Goal: Task Accomplishment & Management: Manage account settings

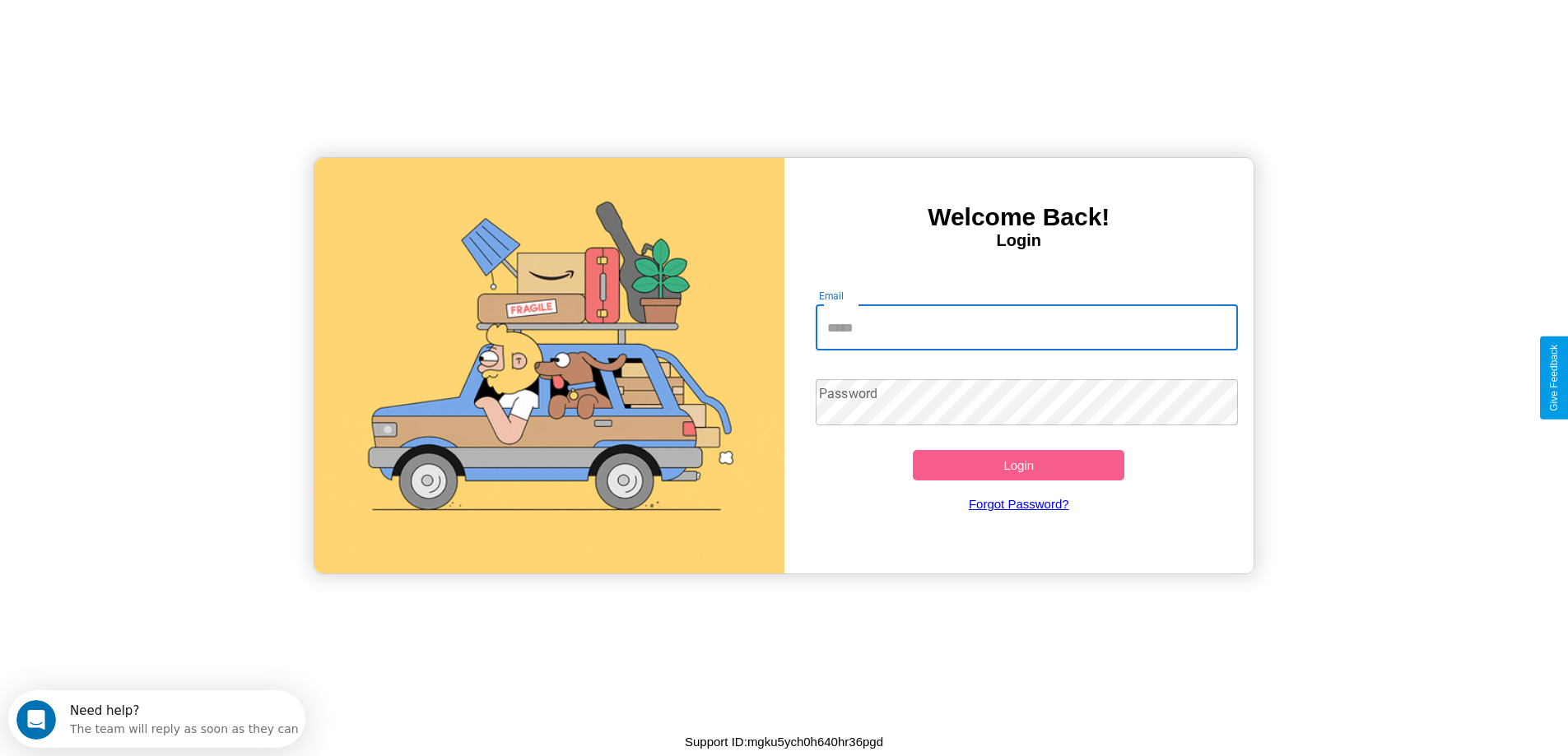
click at [1026, 328] on input "Email" at bounding box center [1027, 328] width 423 height 47
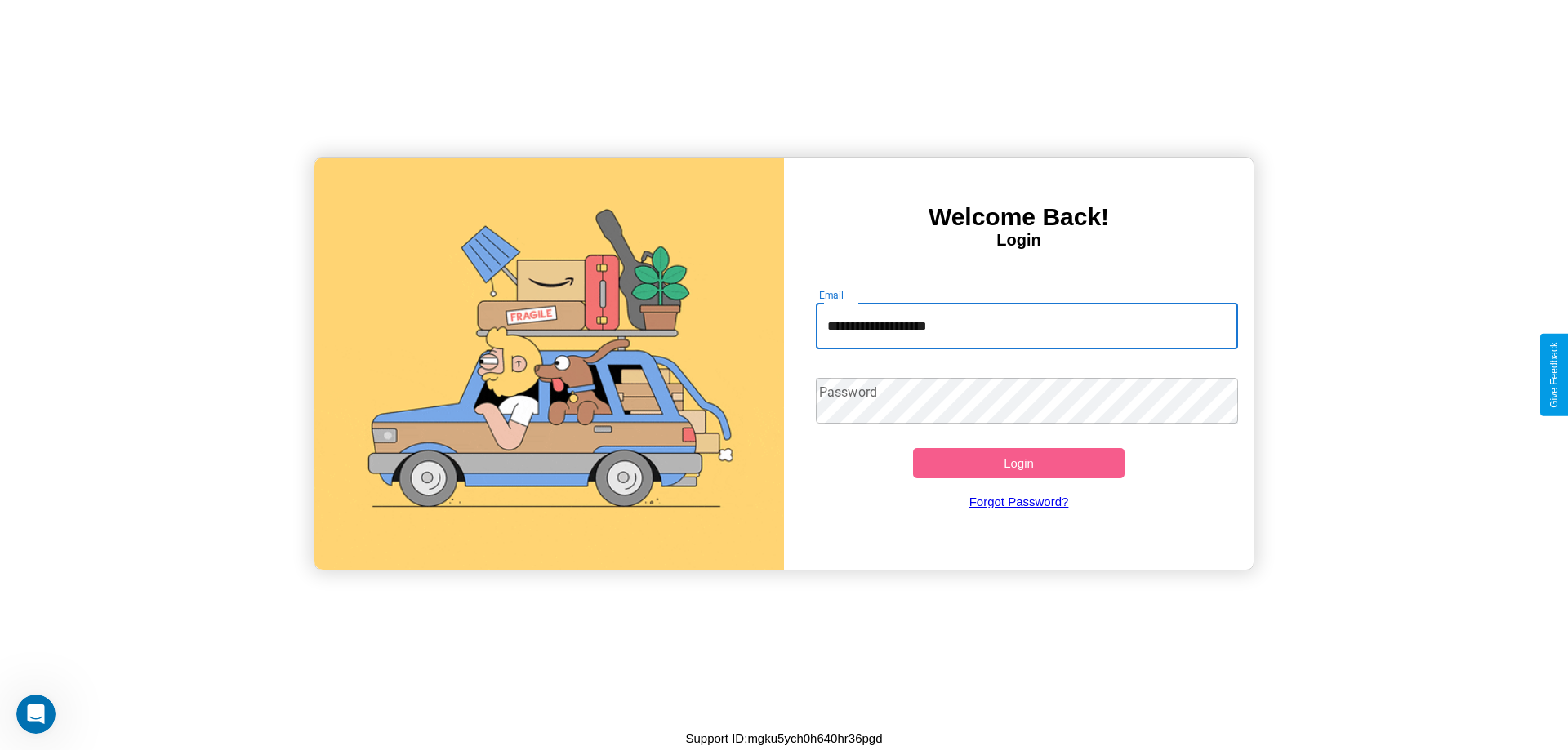
type input "**********"
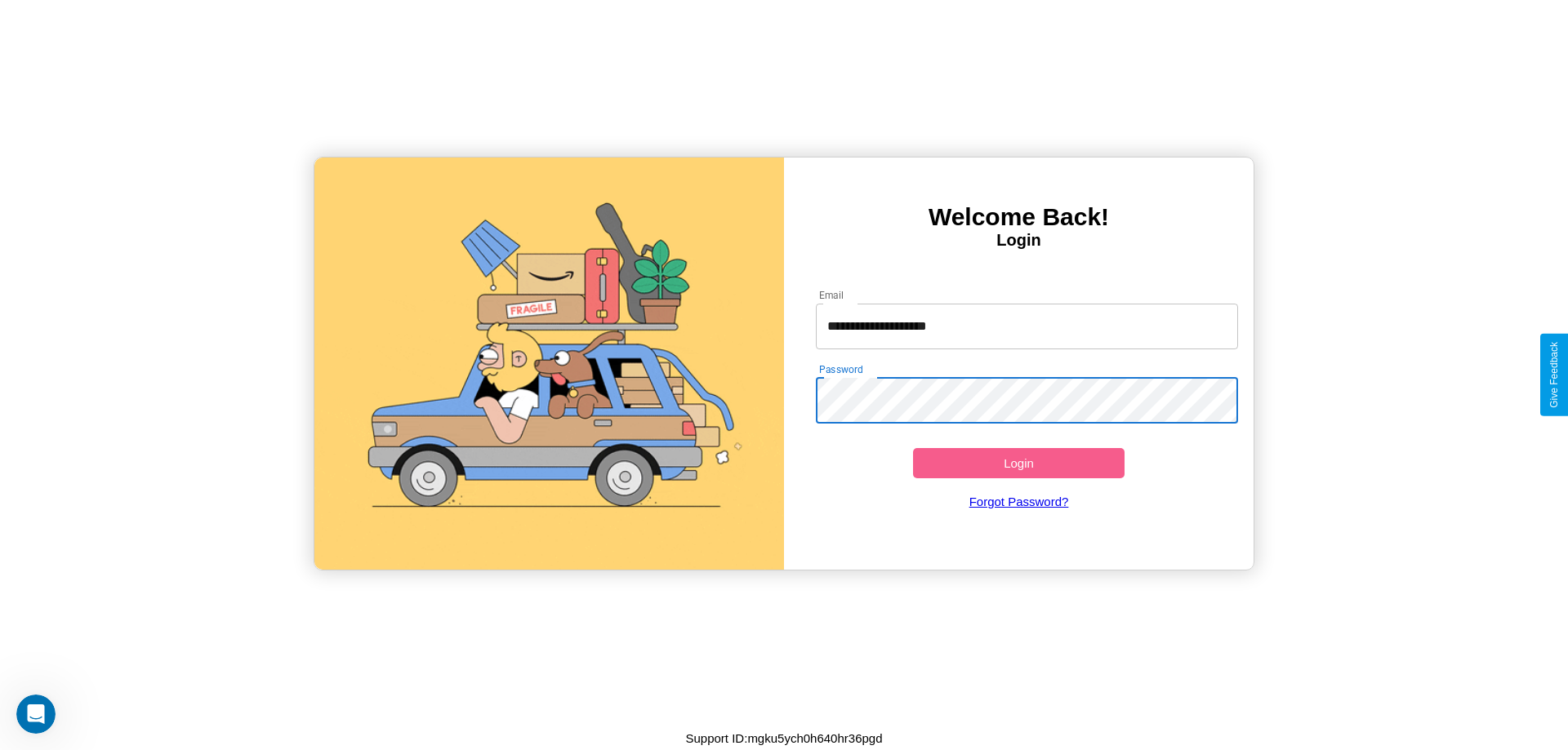
click at [1019, 462] on button "Login" at bounding box center [1019, 462] width 212 height 30
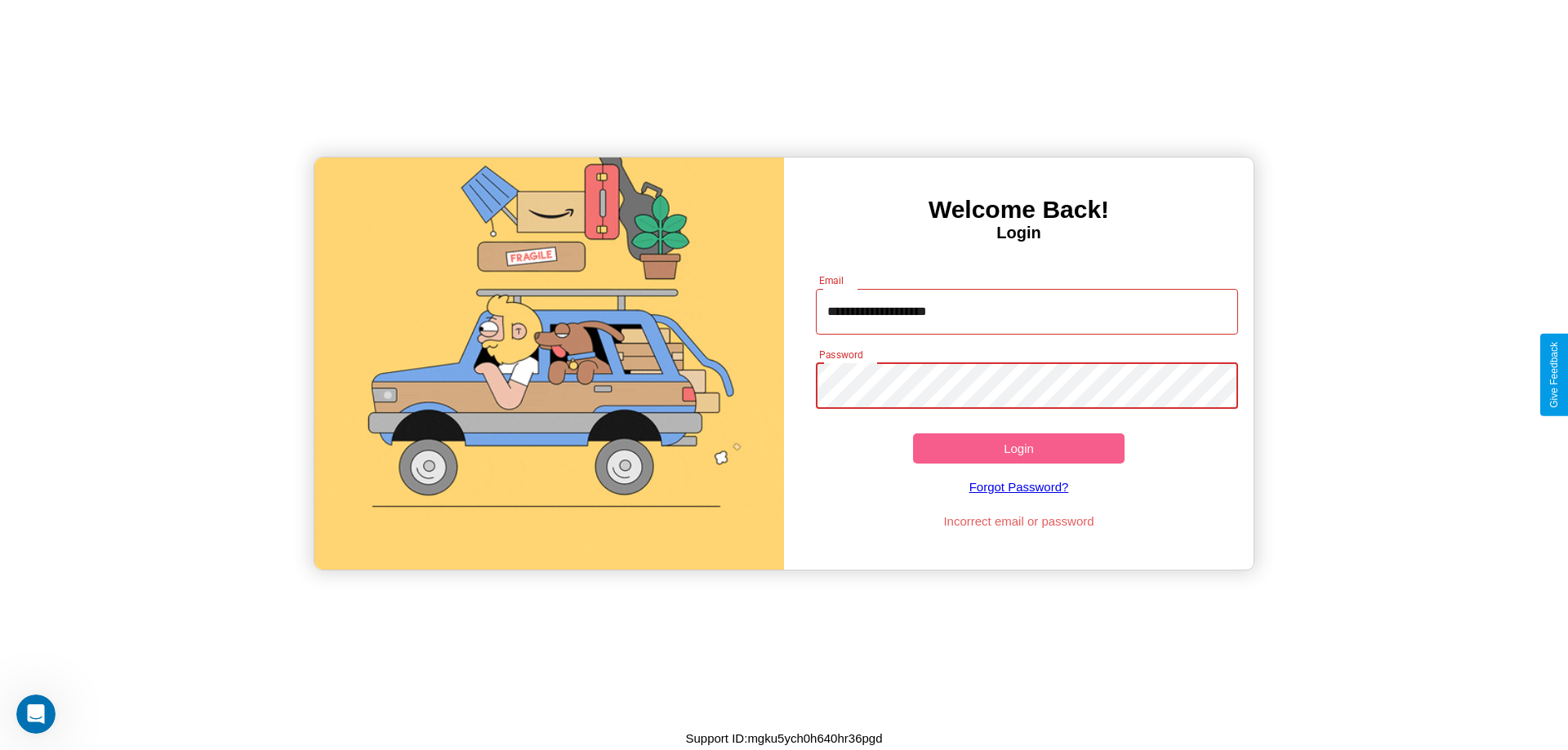
click at [1019, 448] on button "Login" at bounding box center [1019, 448] width 212 height 30
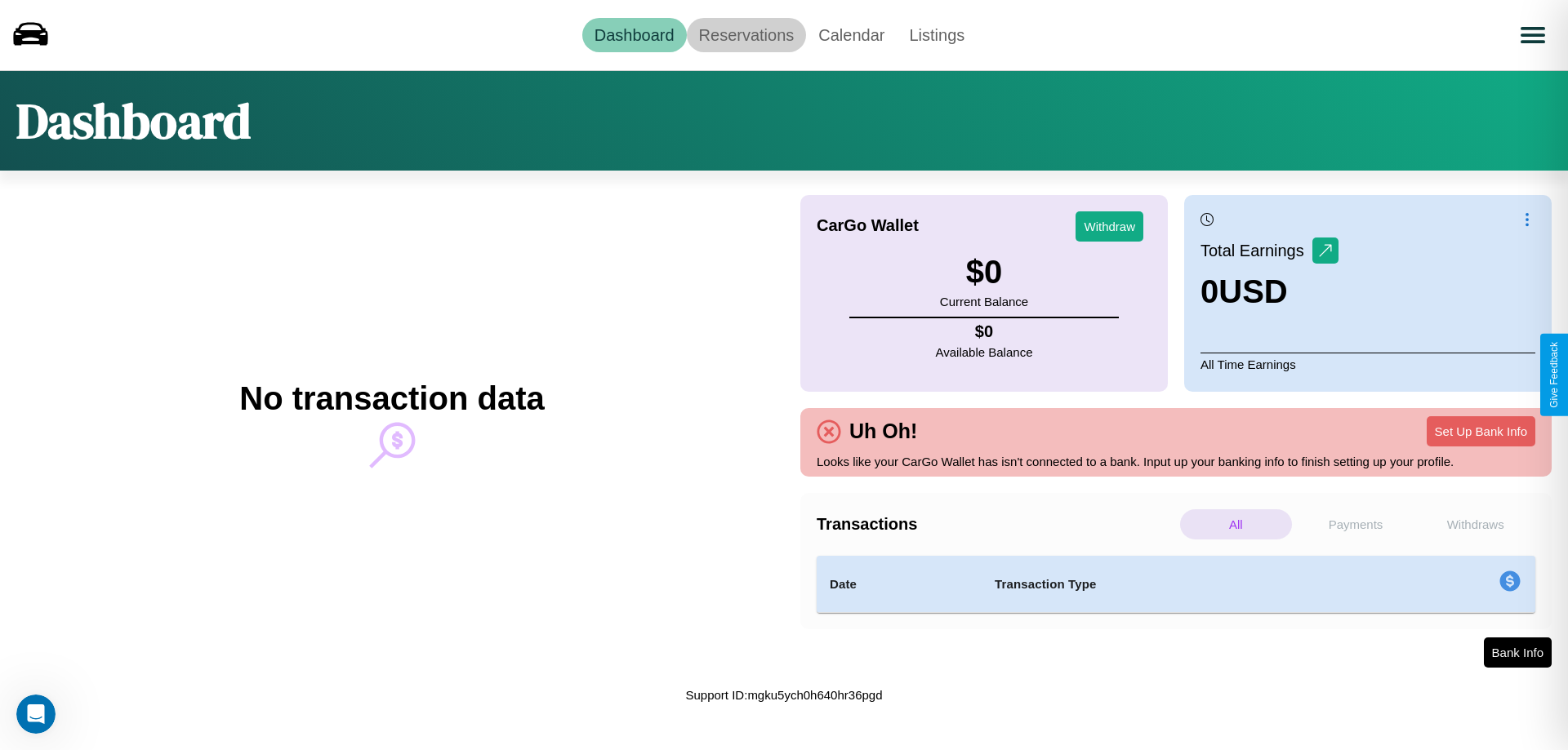
click at [746, 35] on link "Reservations" at bounding box center [746, 36] width 120 height 35
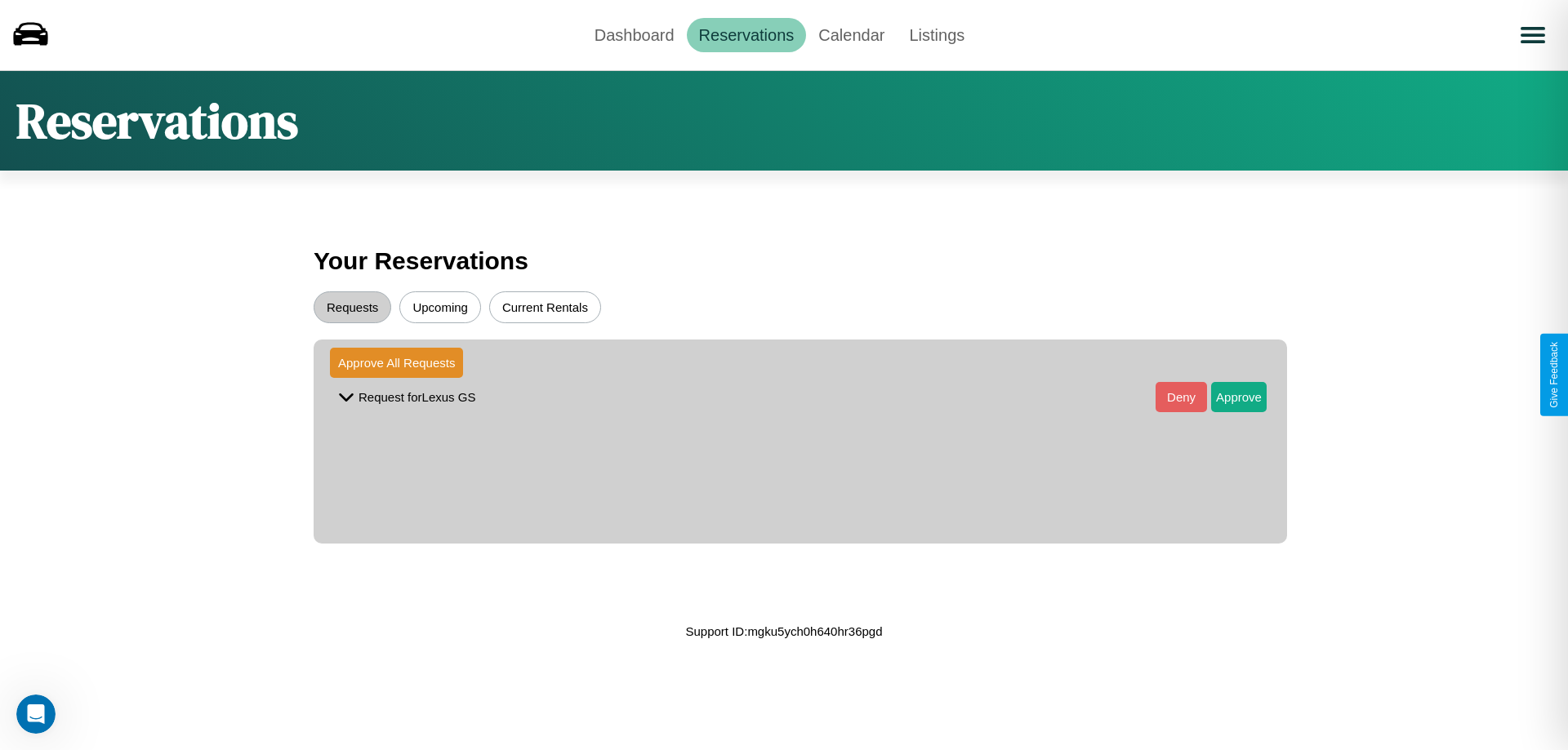
click at [441, 307] on button "Upcoming" at bounding box center [440, 307] width 82 height 32
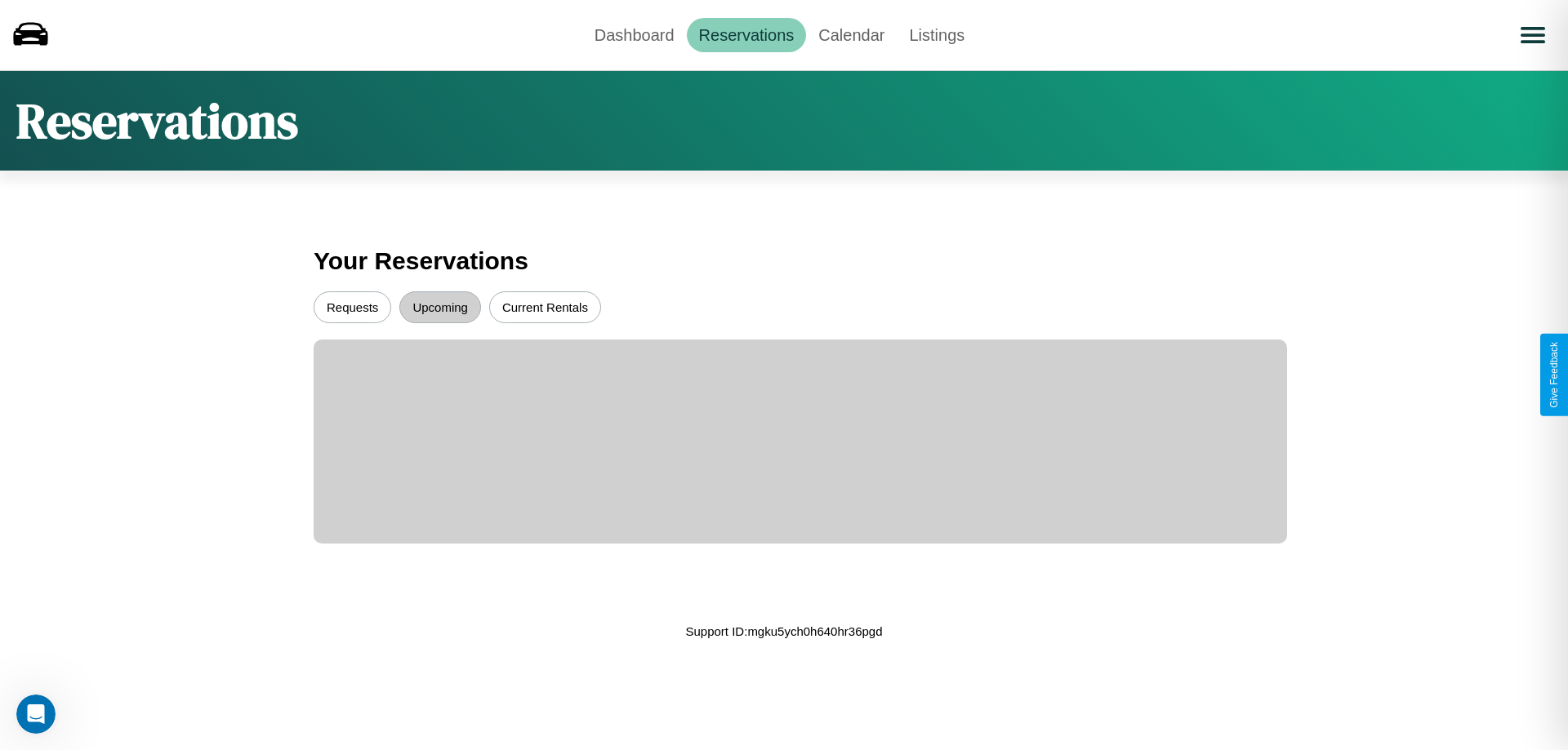
click at [352, 307] on button "Requests" at bounding box center [352, 307] width 78 height 32
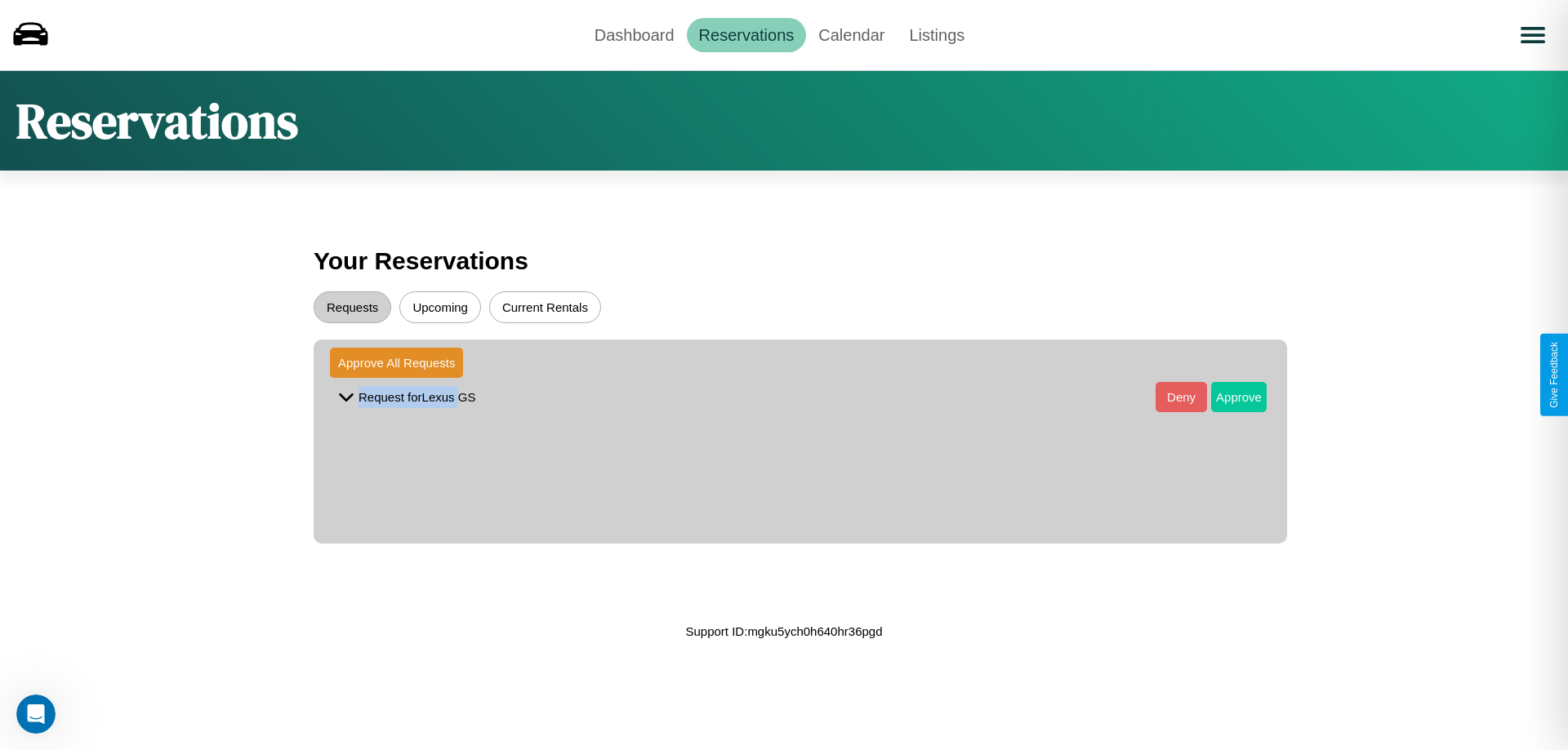
click at [1227, 397] on button "Approve" at bounding box center [1239, 396] width 56 height 30
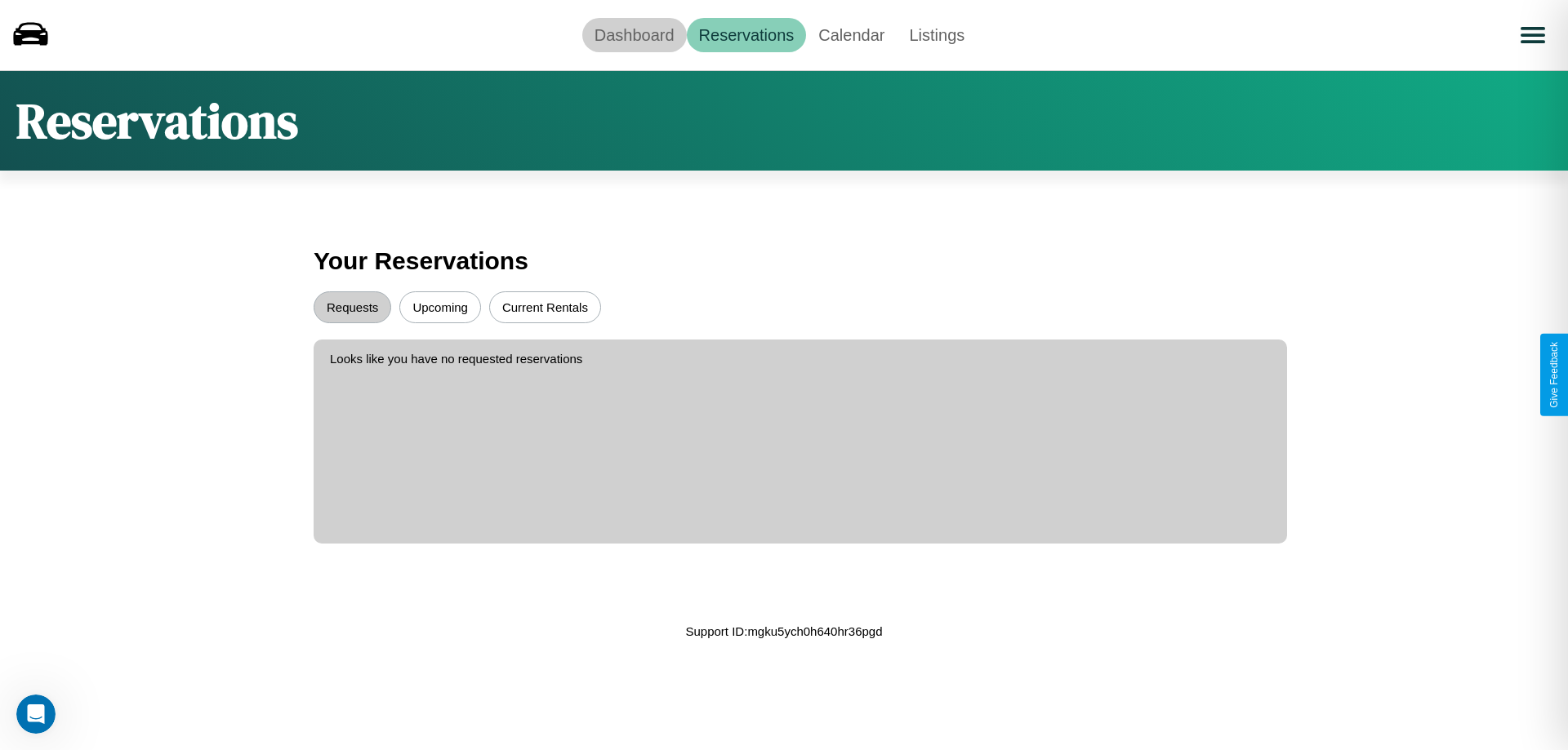
click at [634, 35] on link "Dashboard" at bounding box center [634, 36] width 105 height 35
